Goal: Navigation & Orientation: Find specific page/section

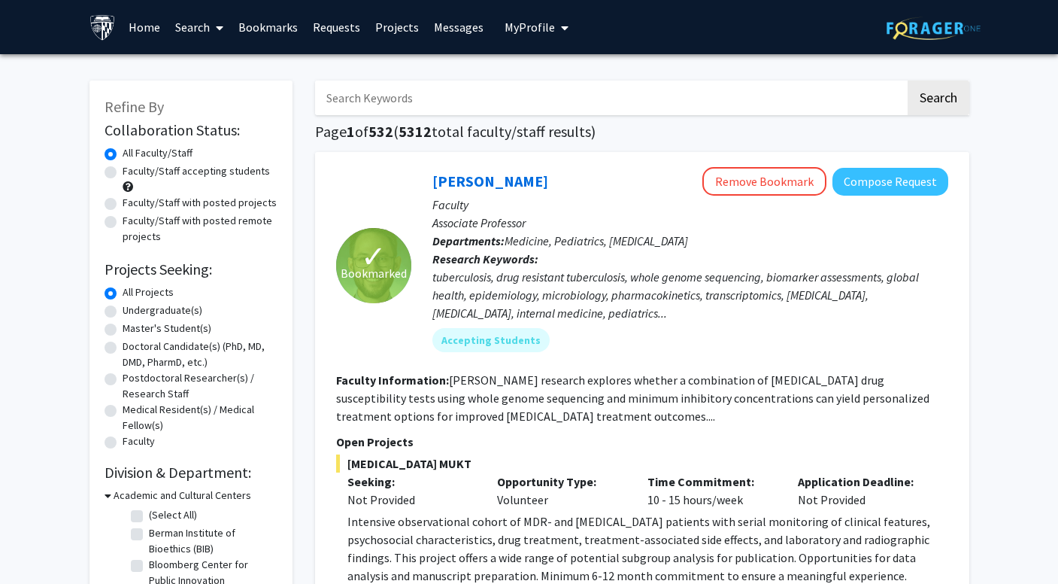
click at [446, 51] on link "Messages" at bounding box center [459, 27] width 65 height 53
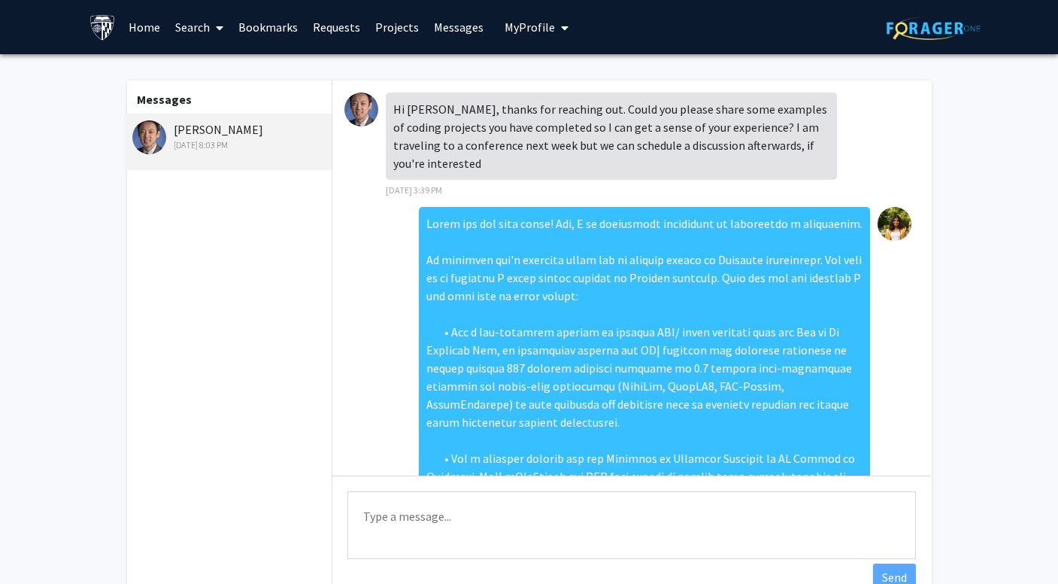
scroll to position [526, 0]
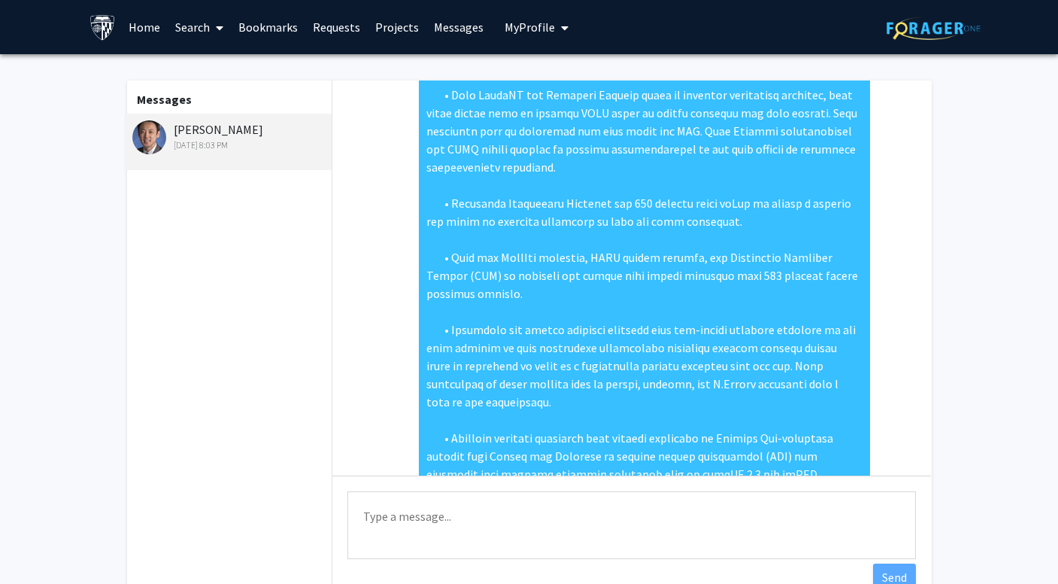
click at [451, 30] on link "Messages" at bounding box center [459, 27] width 65 height 53
click at [264, 27] on link "Bookmarks" at bounding box center [268, 27] width 74 height 53
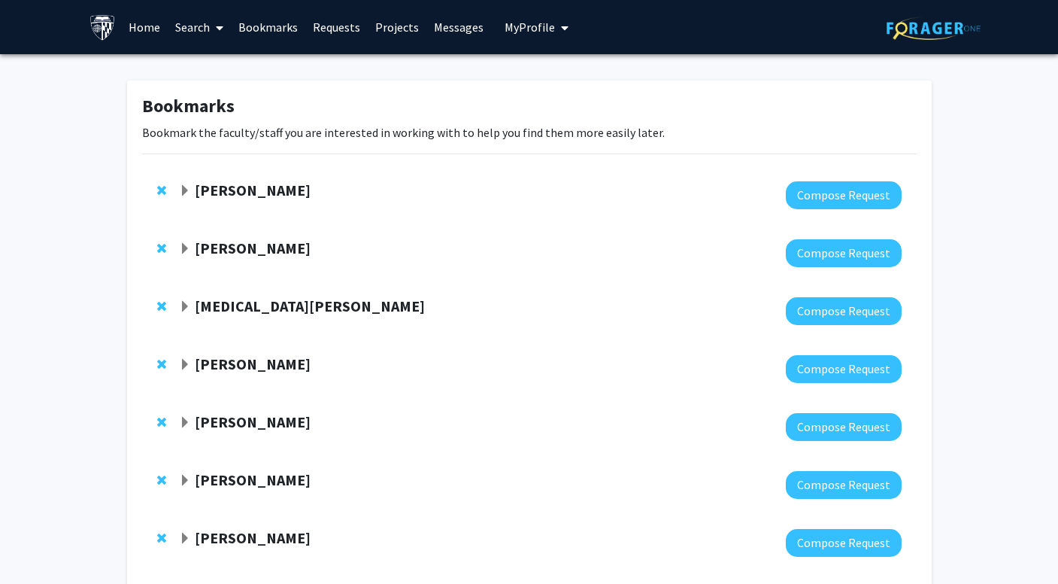
click at [332, 37] on link "Requests" at bounding box center [336, 27] width 62 height 53
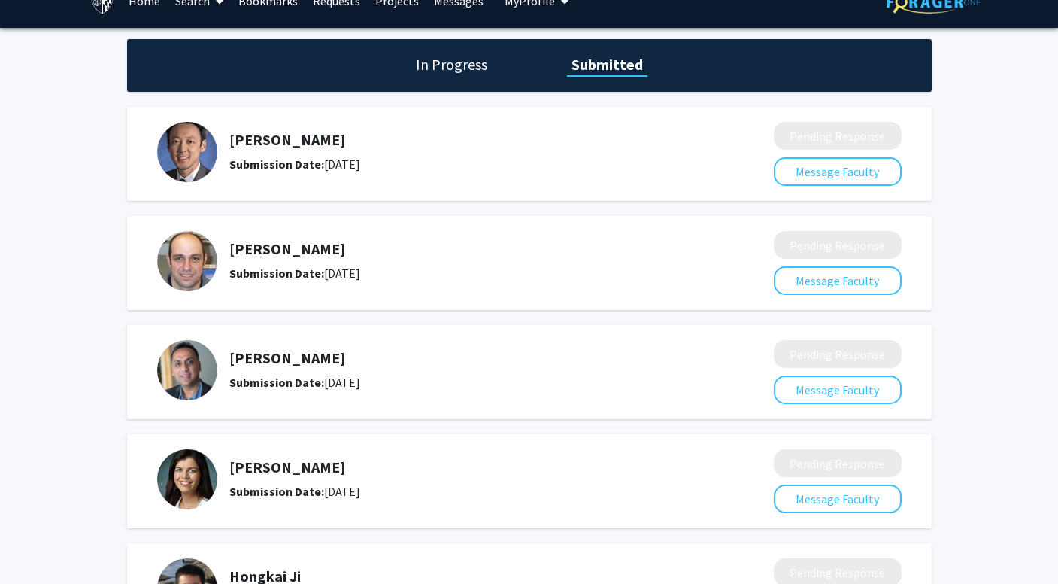
scroll to position [29, 0]
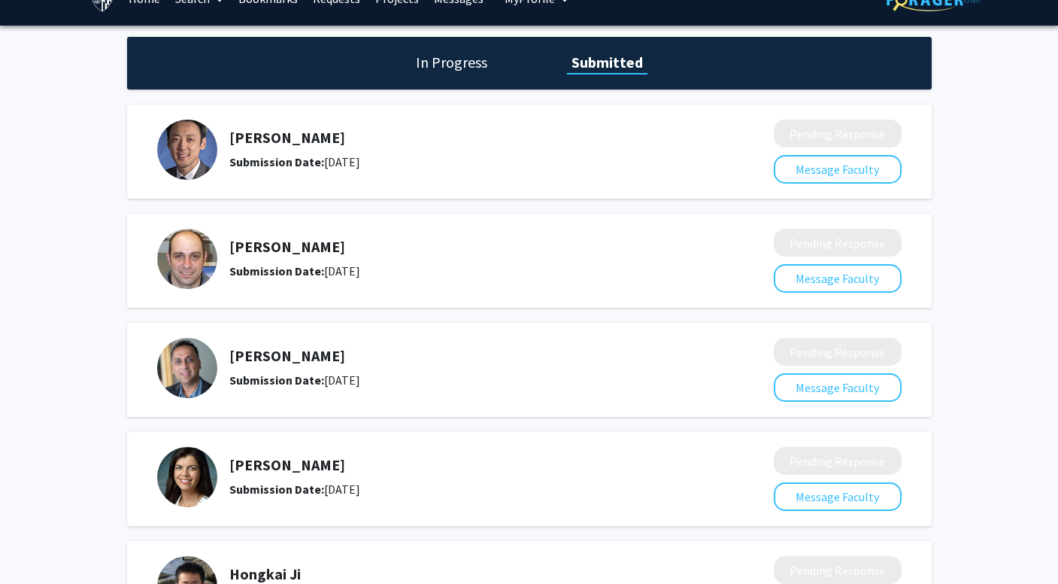
click at [457, 49] on div "In Progress Submitted" at bounding box center [529, 63] width 805 height 53
click at [454, 60] on h1 "In Progress" at bounding box center [451, 62] width 80 height 21
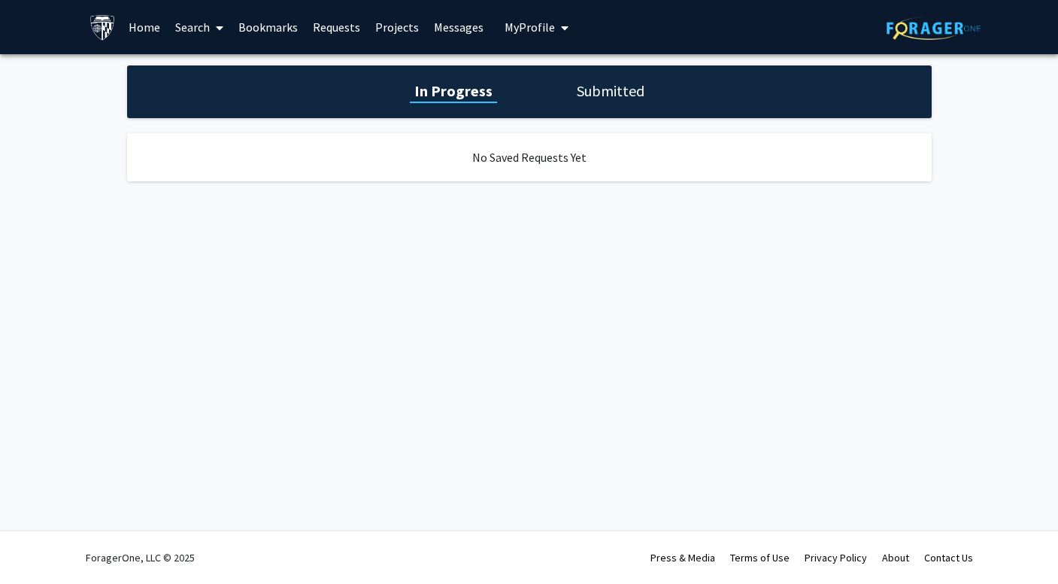
click at [599, 93] on h1 "Submitted" at bounding box center [610, 90] width 77 height 21
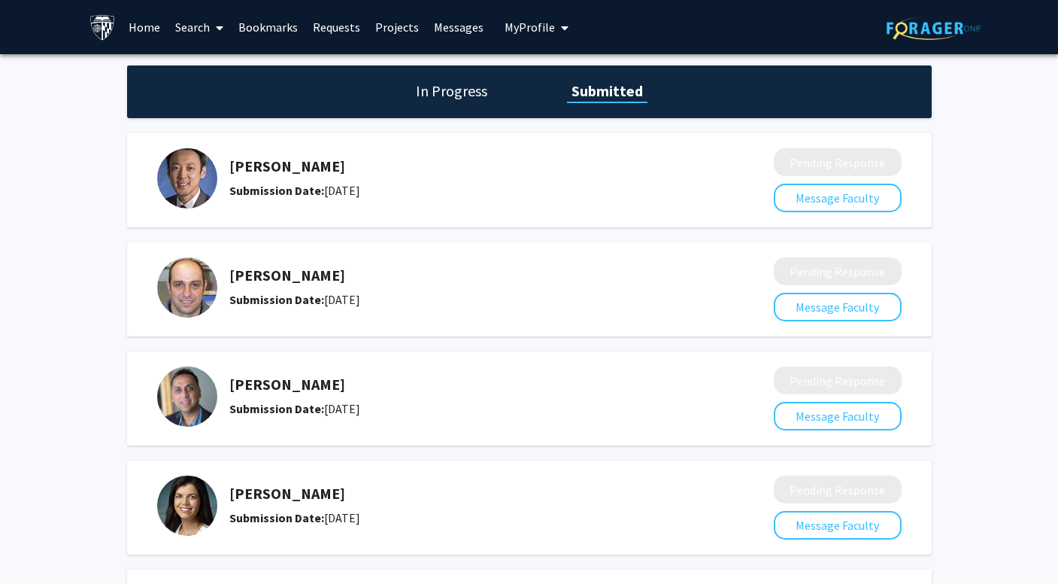
click at [430, 34] on link "Messages" at bounding box center [459, 27] width 65 height 53
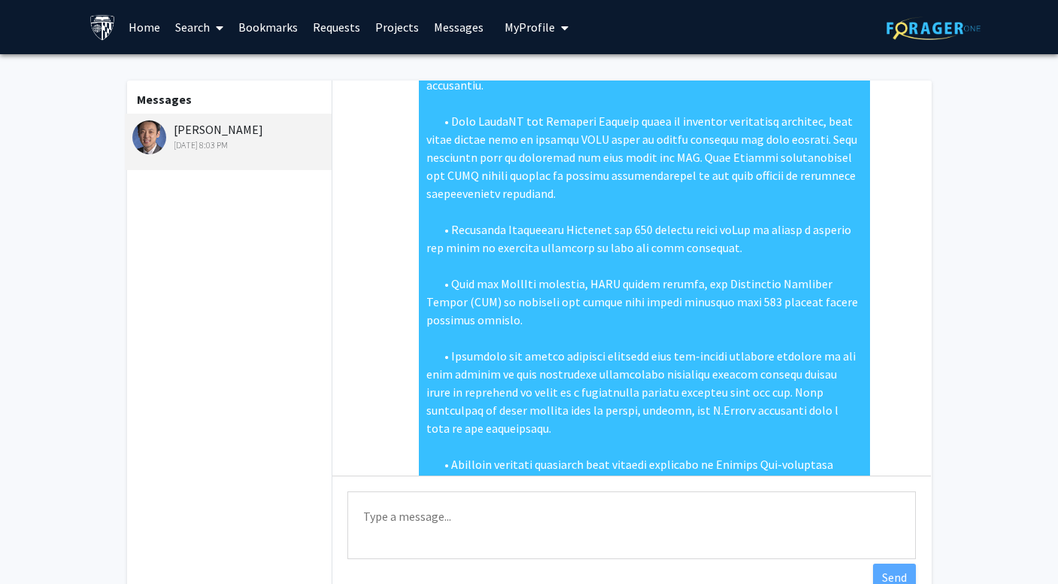
scroll to position [526, 0]
